Goal: Ask a question

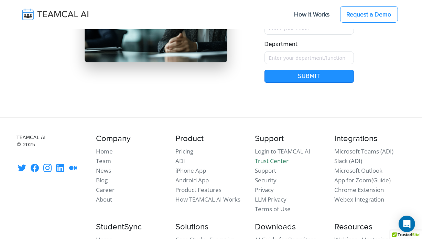
scroll to position [6030, 0]
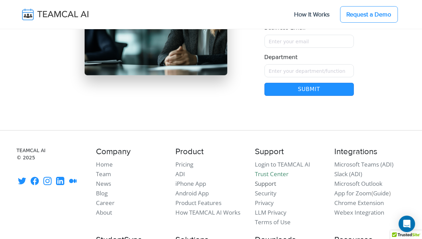
click at [265, 180] on link "Support" at bounding box center [265, 184] width 21 height 8
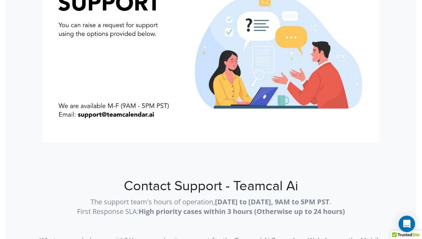
scroll to position [103, 0]
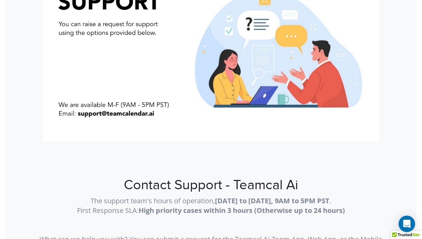
click at [102, 156] on img at bounding box center [210, 62] width 345 height 214
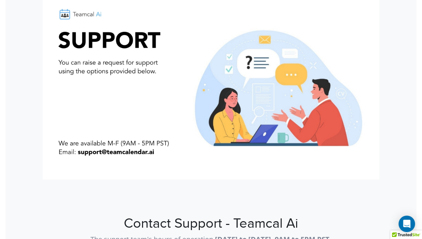
scroll to position [103, 0]
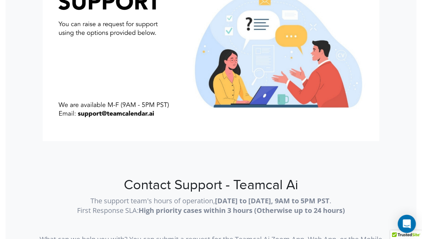
click at [408, 225] on icon "Open Intercom Messenger" at bounding box center [406, 224] width 9 height 9
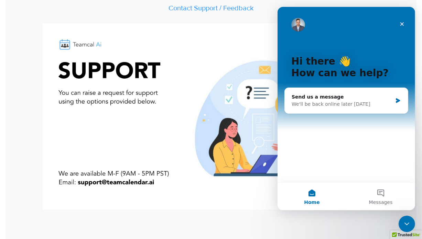
scroll to position [0, 0]
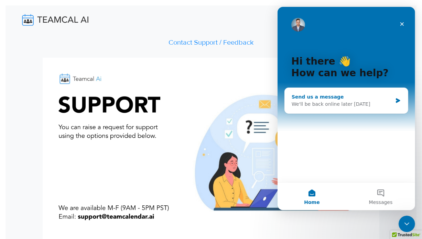
click at [392, 100] on div "Send us a message We'll be back online later [DATE]" at bounding box center [345, 100] width 123 height 25
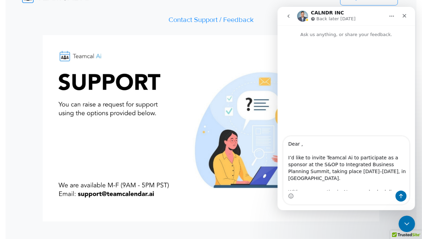
scroll to position [34, 0]
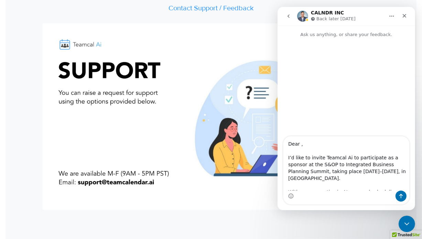
type textarea "Dear , I’d like to invite Teamcal Ai to participate as a sponsor at the S&OP to…"
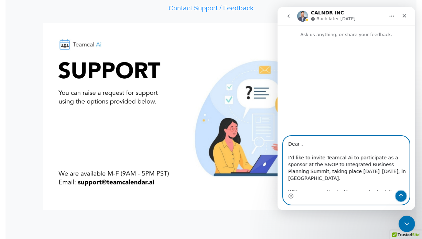
click at [400, 195] on icon "Send a message…" at bounding box center [401, 196] width 4 height 4
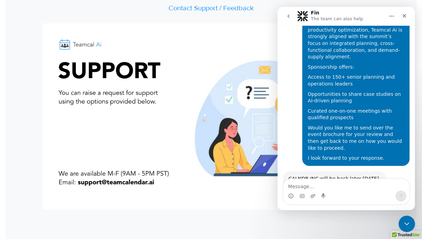
scroll to position [149, 0]
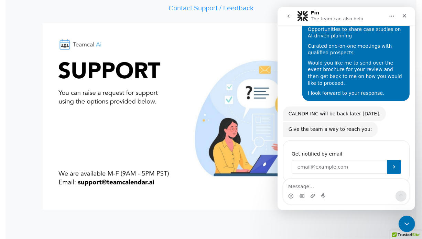
click at [329, 160] on input "Enter your email" at bounding box center [339, 167] width 96 height 14
type input "[PERSON_NAME][EMAIL_ADDRESS][DOMAIN_NAME]"
click at [394, 160] on button "Submit" at bounding box center [394, 167] width 14 height 14
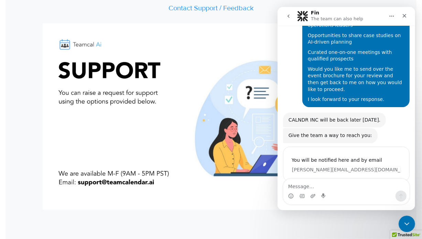
scroll to position [143, 0]
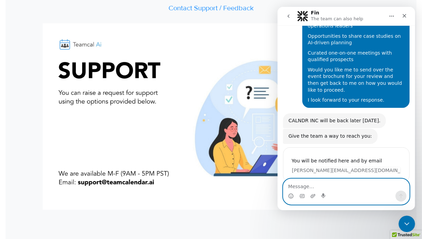
click at [338, 186] on textarea "Message…" at bounding box center [346, 185] width 126 height 12
